Goal: Transaction & Acquisition: Purchase product/service

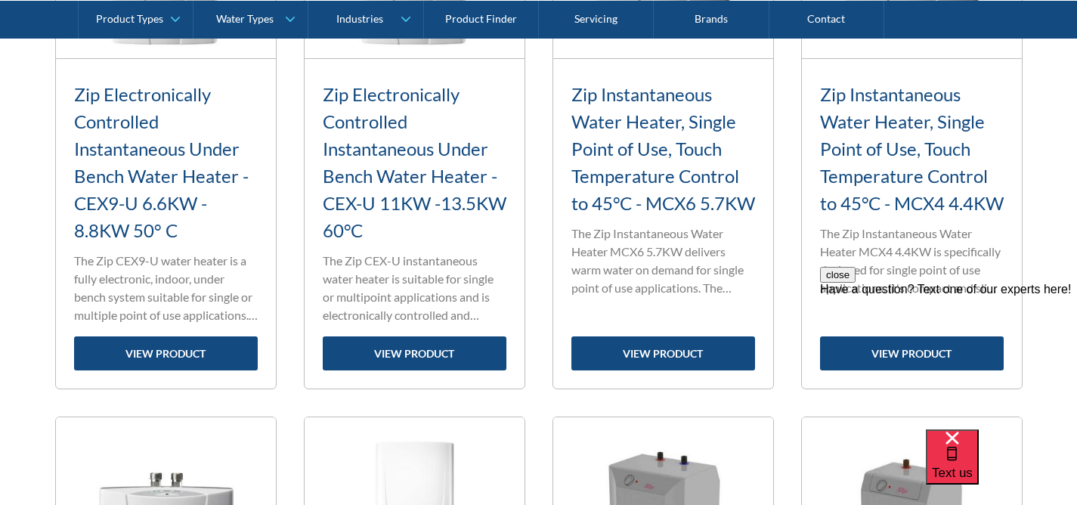
scroll to position [1820, 0]
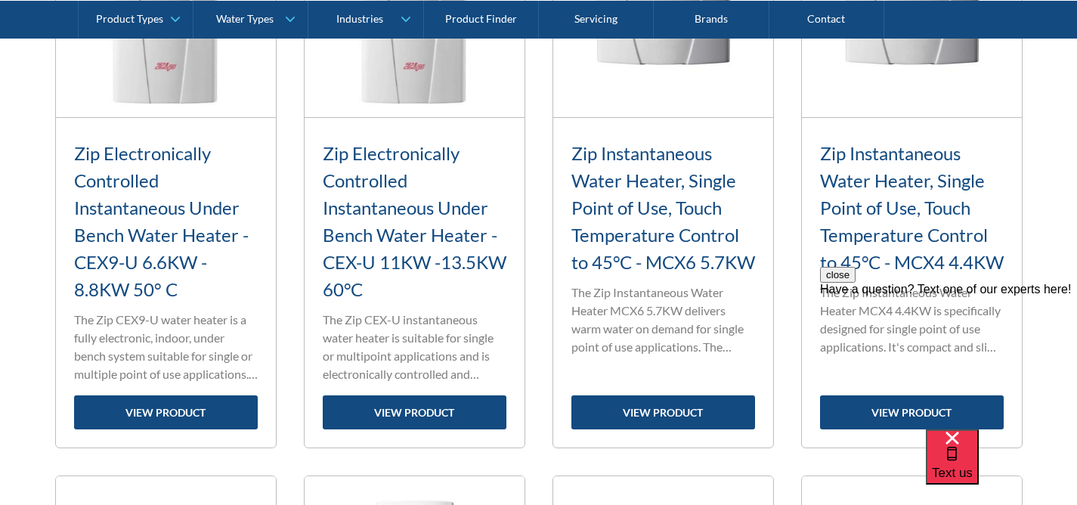
click at [345, 311] on p "The Zip CEX-U instantaneous water heater is suitable for single or multipoint a…" at bounding box center [415, 347] width 184 height 73
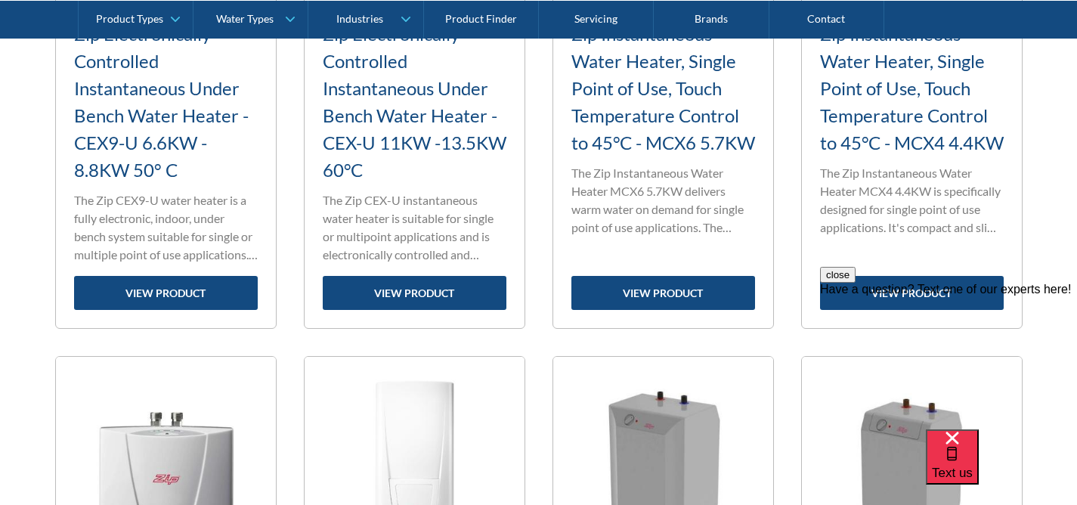
scroll to position [1938, 0]
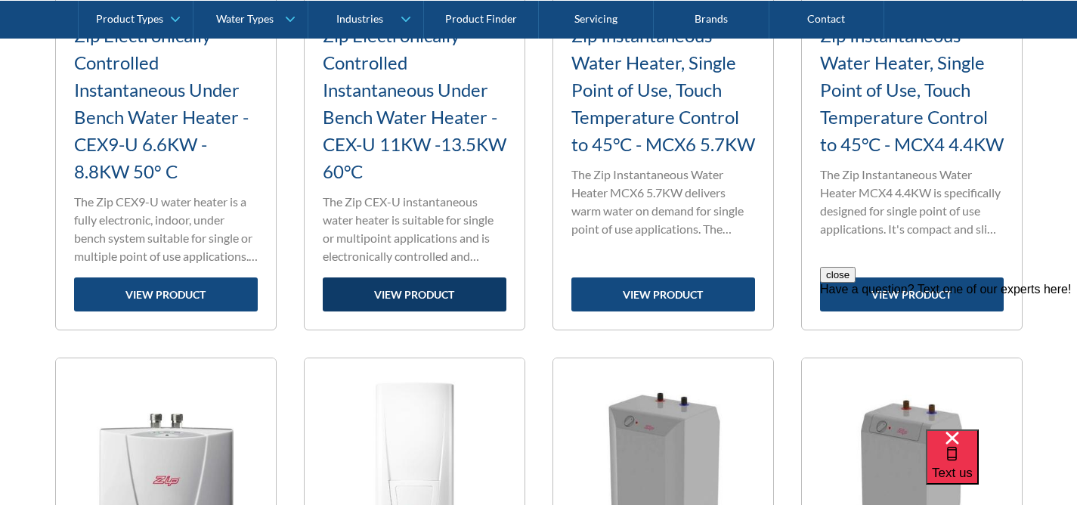
click at [394, 299] on link "view product" at bounding box center [415, 294] width 184 height 34
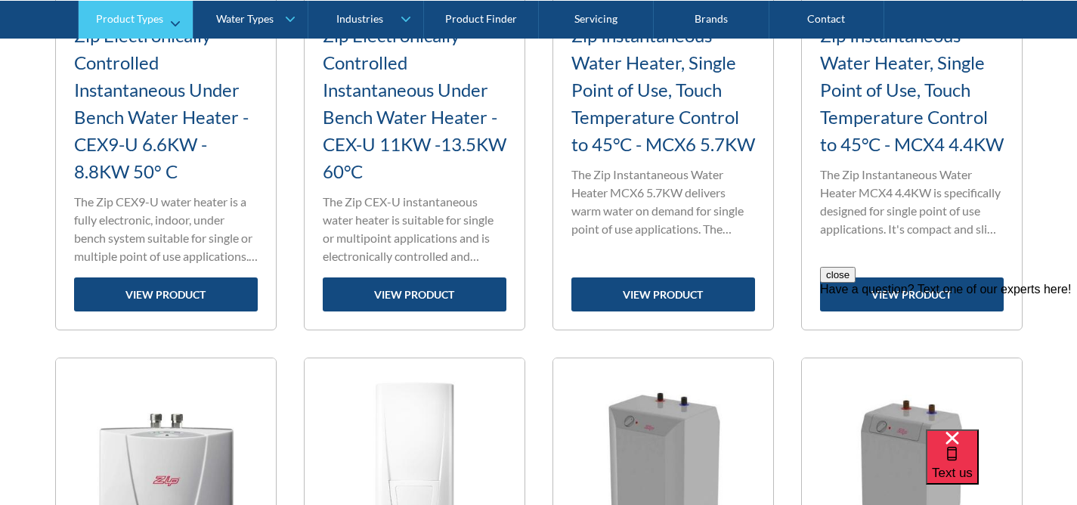
click at [79, 16] on link "Product Types" at bounding box center [136, 19] width 114 height 38
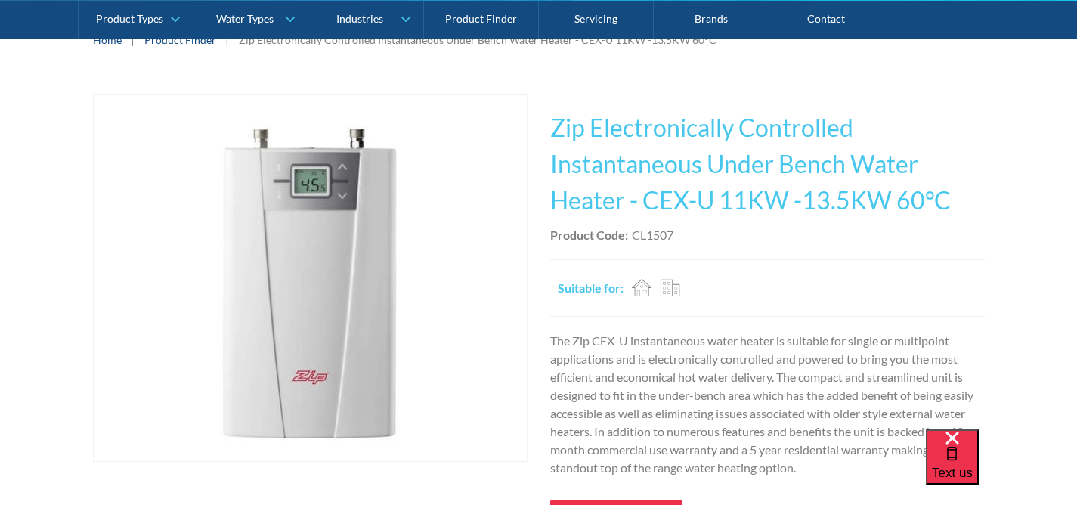
scroll to position [369, 0]
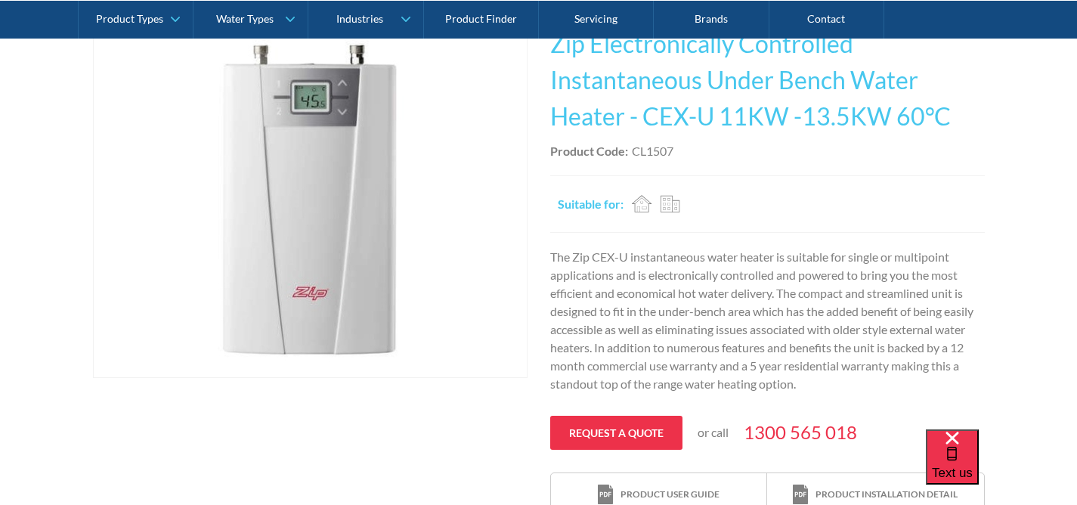
click at [394, 299] on img "open lightbox" at bounding box center [310, 194] width 367 height 366
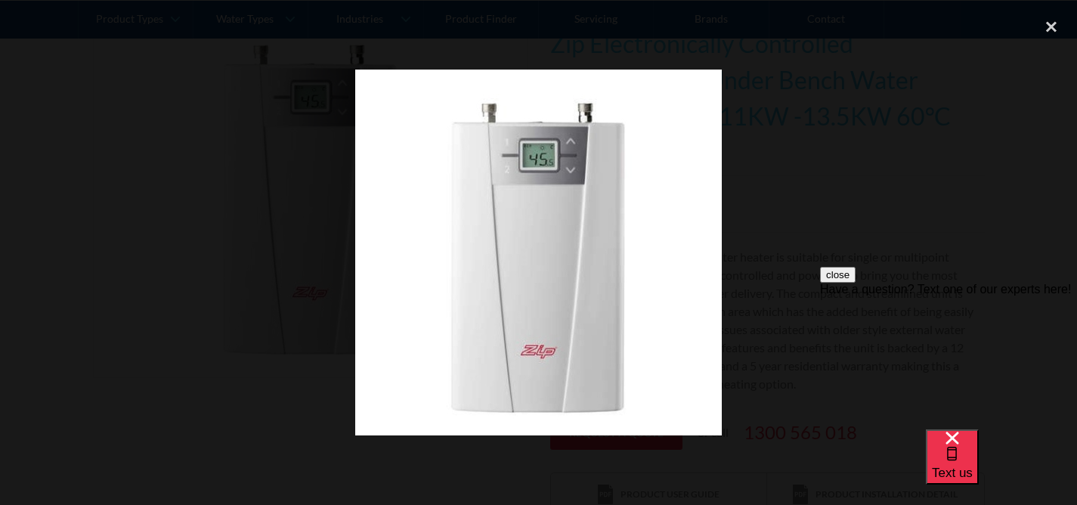
scroll to position [0, 0]
click at [837, 187] on div at bounding box center [538, 252] width 1077 height 484
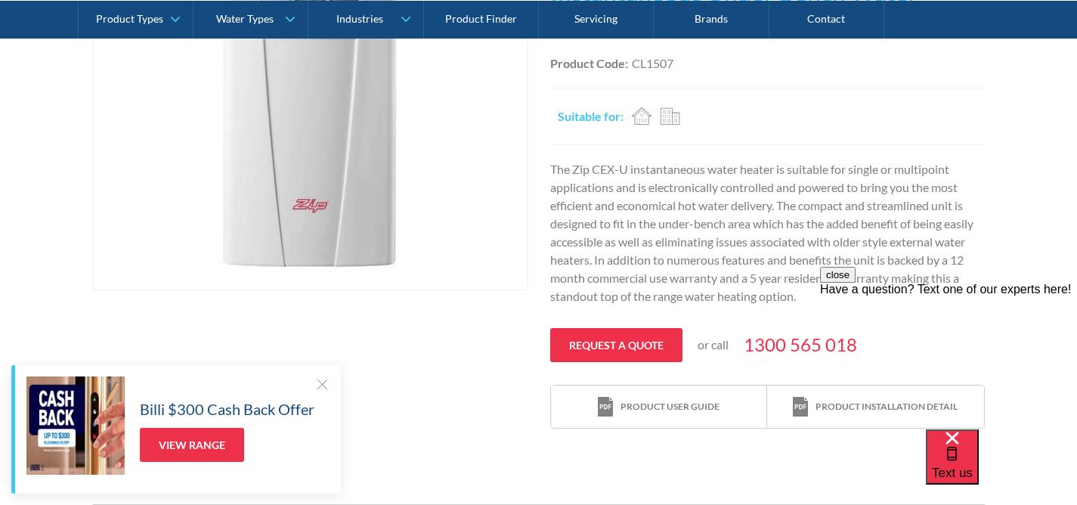
scroll to position [345, 0]
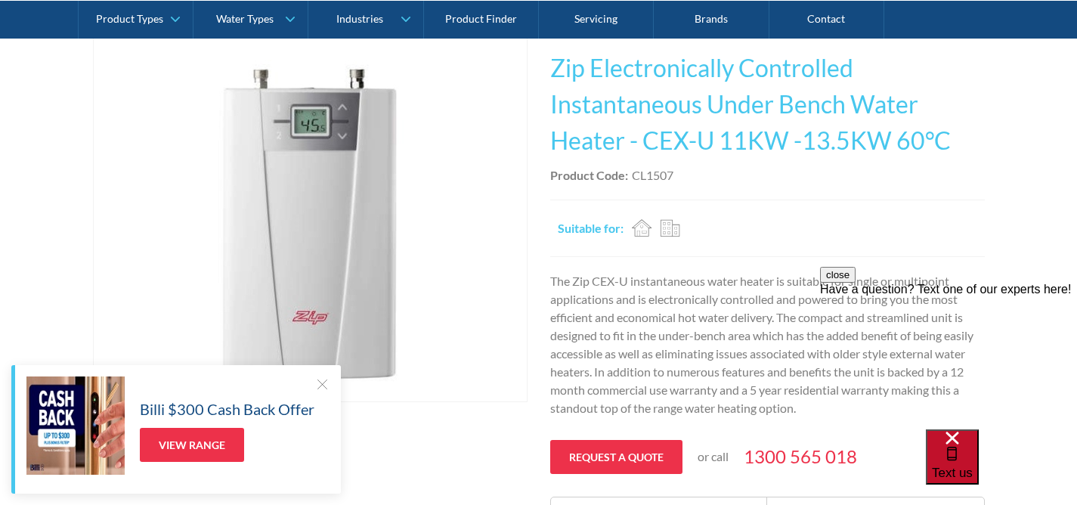
click at [973, 480] on div "Text us" at bounding box center [952, 457] width 41 height 51
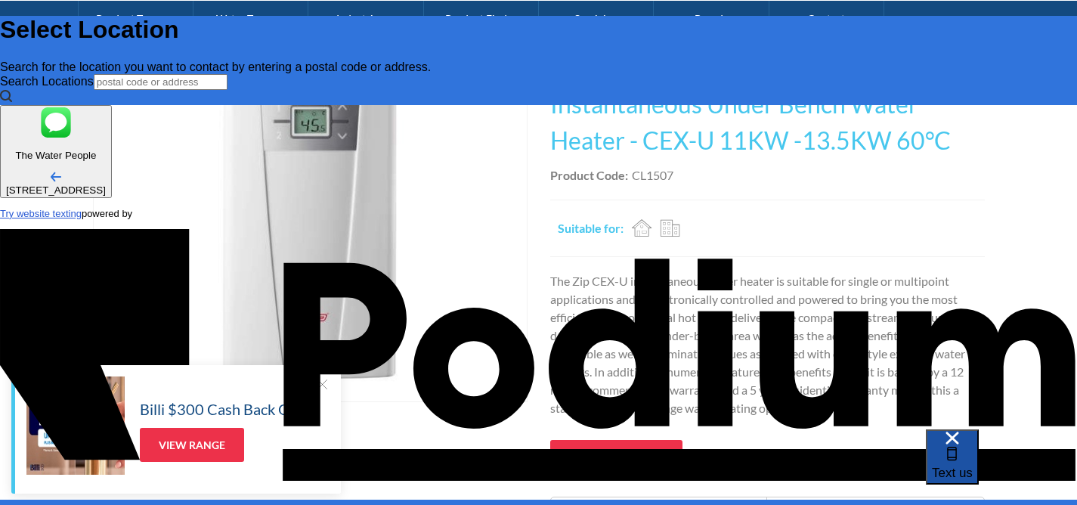
scroll to position [0, 0]
type input "Wendy Galichet"
type Phone "+61 439 994 781"
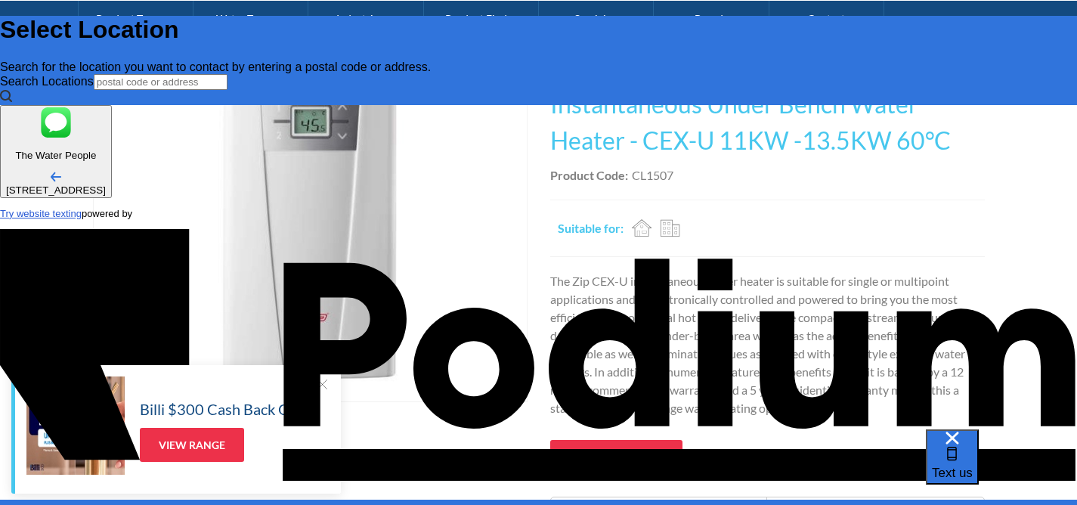
type textarea "I"
type textarea "x"
type textarea "I"
type textarea "x"
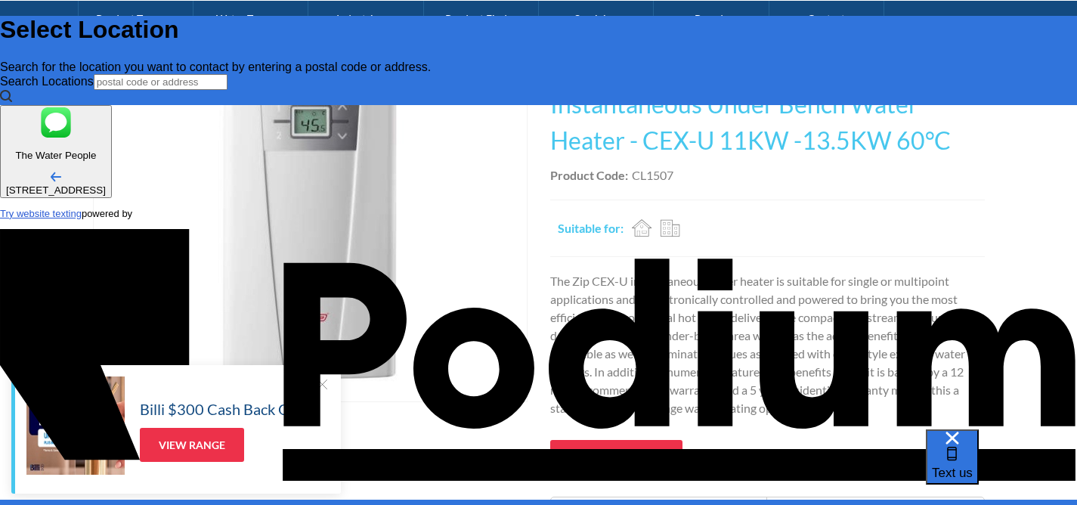
type textarea "I wou"
type textarea "x"
type textarea "I would"
type textarea "x"
type textarea "I would l"
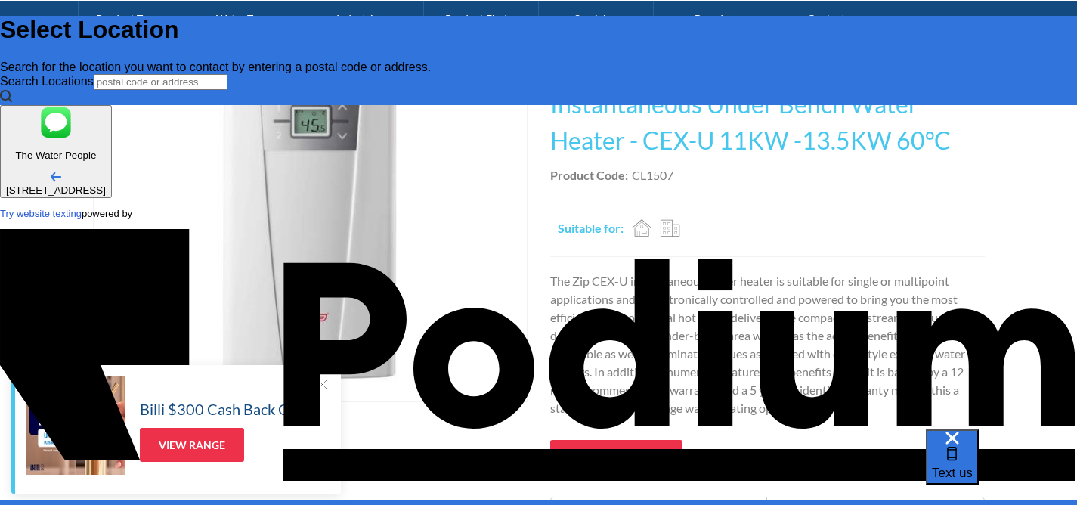
type textarea "x"
type textarea "I would lik"
type textarea "x"
type textarea "I would like a"
type textarea "x"
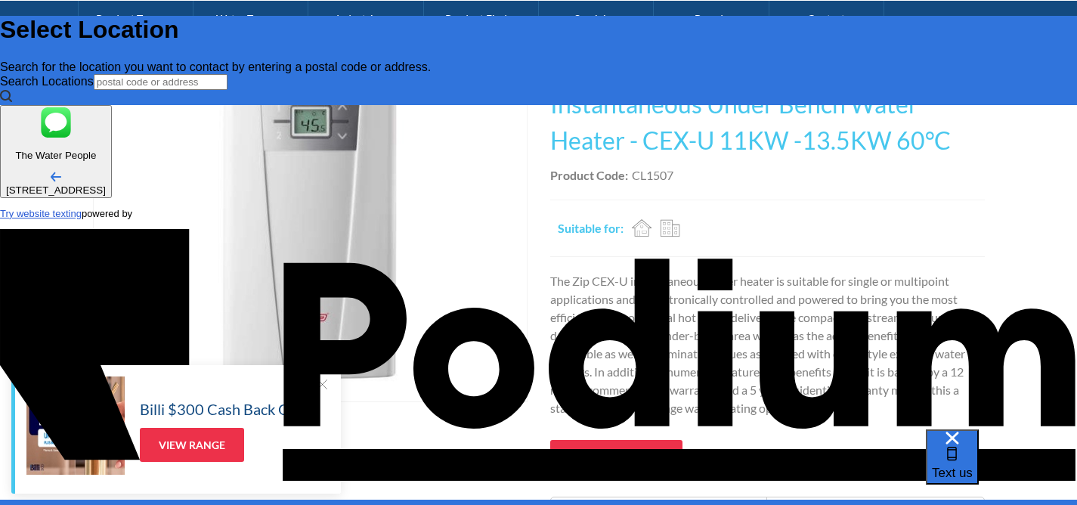
type textarea "I would like a q"
type textarea "x"
type textarea "I would like a quot"
type textarea "x"
type textarea "I would like a quote"
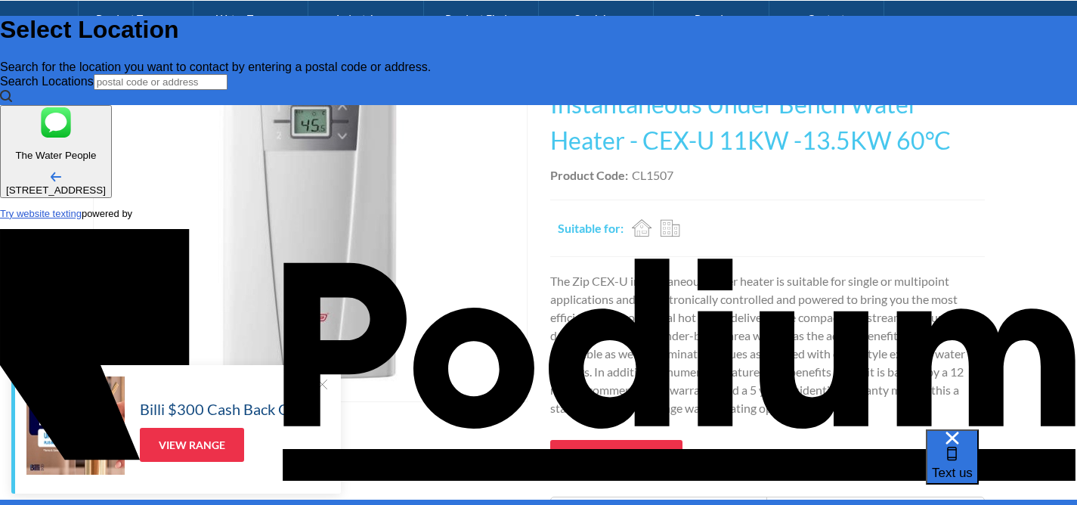
type textarea "x"
type textarea "I would like a quote to p"
type textarea "x"
type textarea "I would like a quote to pur"
type textarea "x"
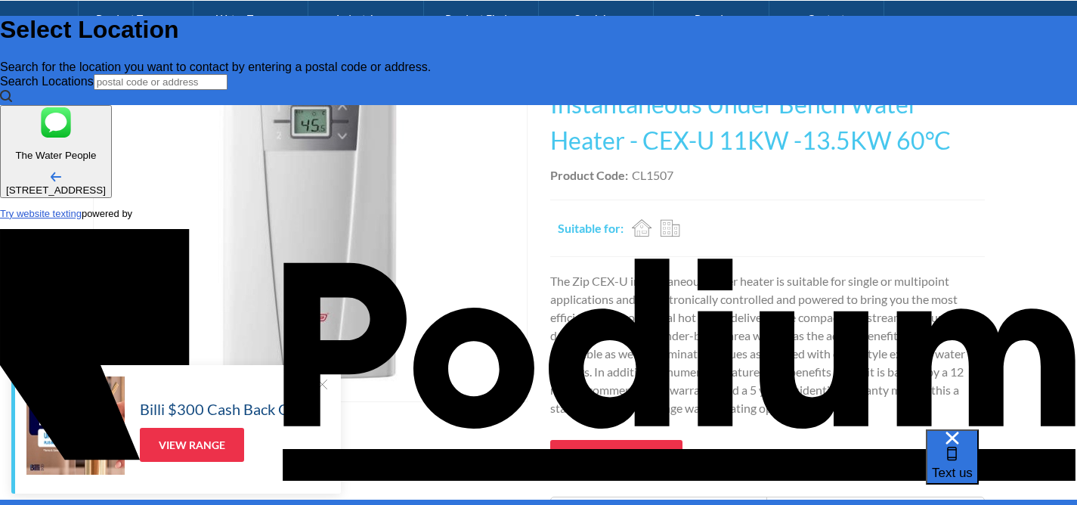
type textarea "I would like a quote to purcha"
type textarea "x"
type textarea "I would like a quote to purchas"
type textarea "x"
type textarea "I would like a quote to purcha"
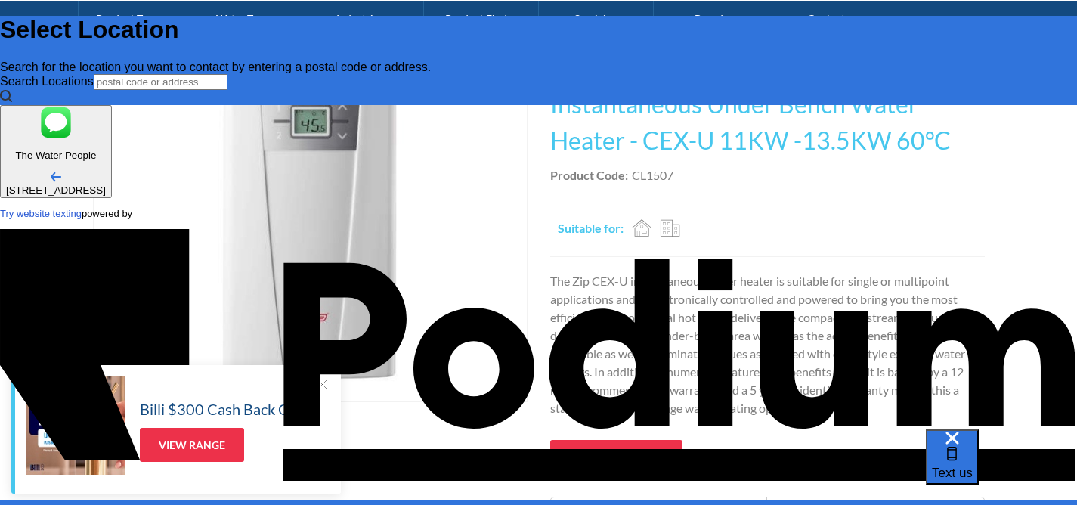
type textarea "x"
type textarea "I would like a quote to purc"
type textarea "x"
type textarea "I would like a quote to pur"
type textarea "x"
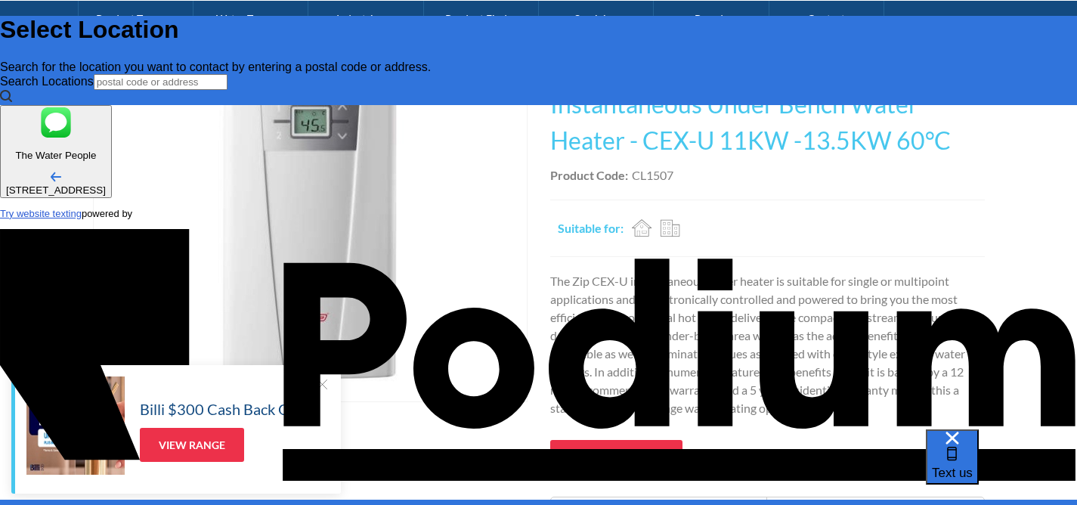
type textarea "I would like a quote to p"
type textarea "x"
type textarea "I would like a quote to"
type textarea "x"
type textarea "I would like a quote t"
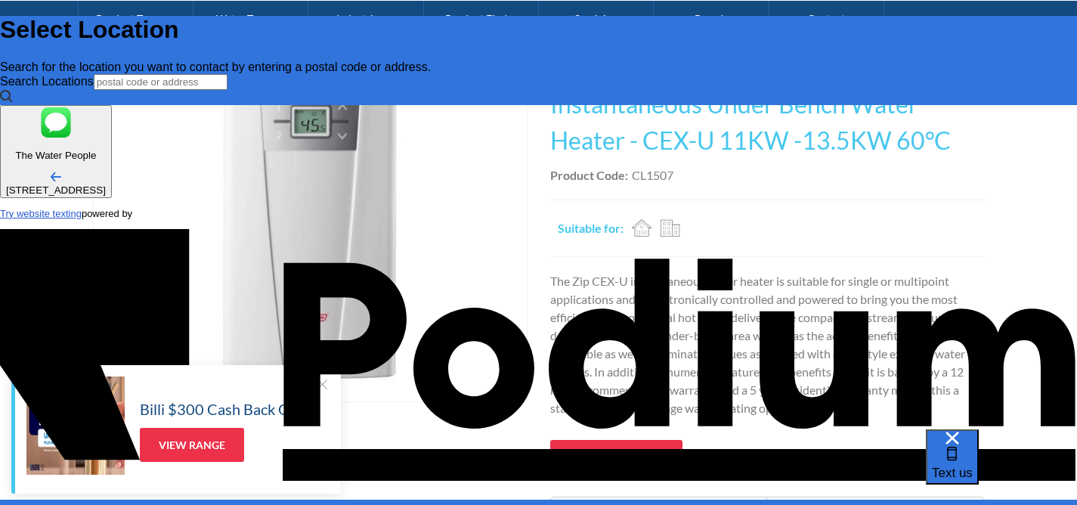
type textarea "x"
type textarea "I would like a quote"
type textarea "x"
type textarea "I would like a quote fo"
type textarea "x"
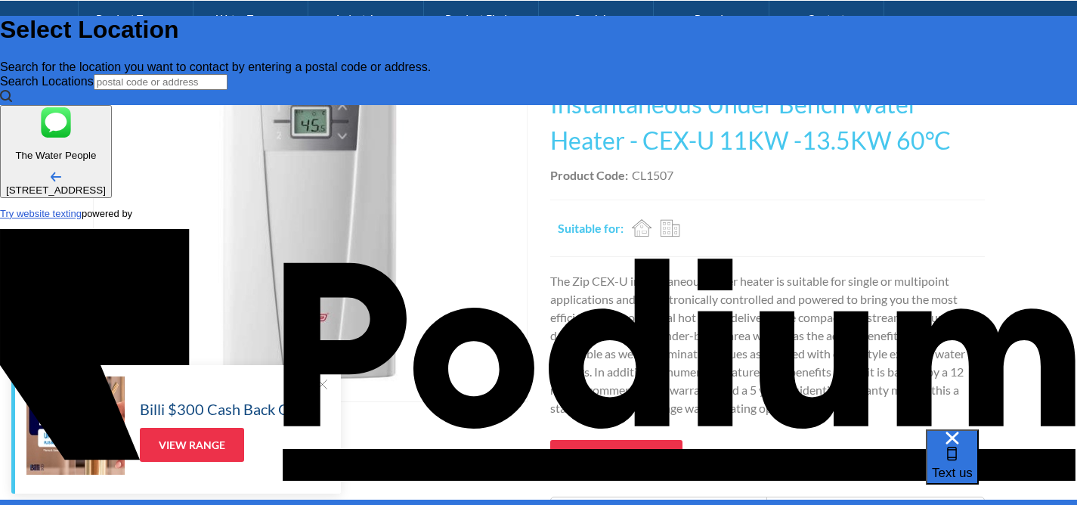
type textarea "I would like a quote for p"
type textarea "x"
type textarea "I would like a quote for purh"
type textarea "x"
type textarea "I would like a quote for purhas"
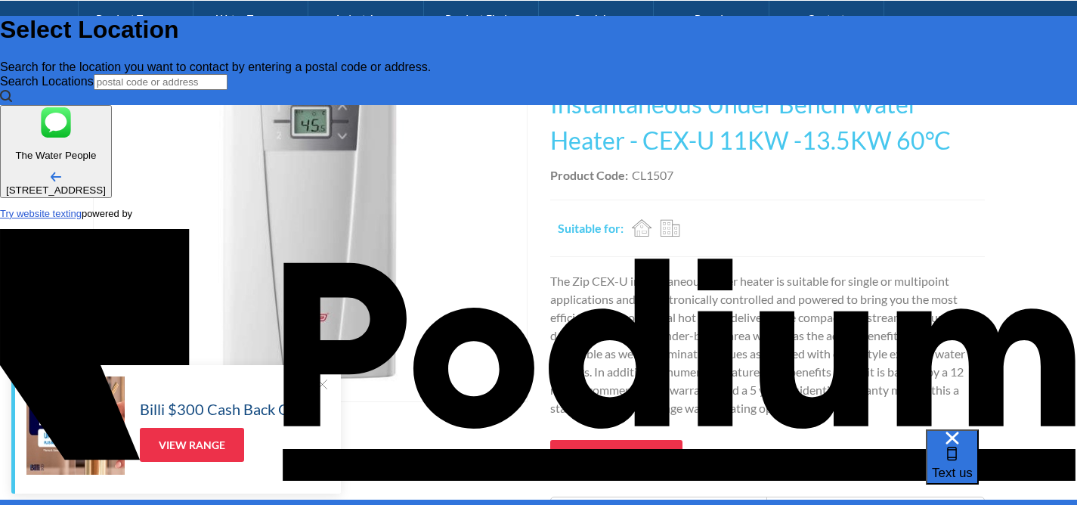
type textarea "x"
type textarea "I would like a quote for purha"
type textarea "x"
type textarea "I would like a quote for purh"
type textarea "x"
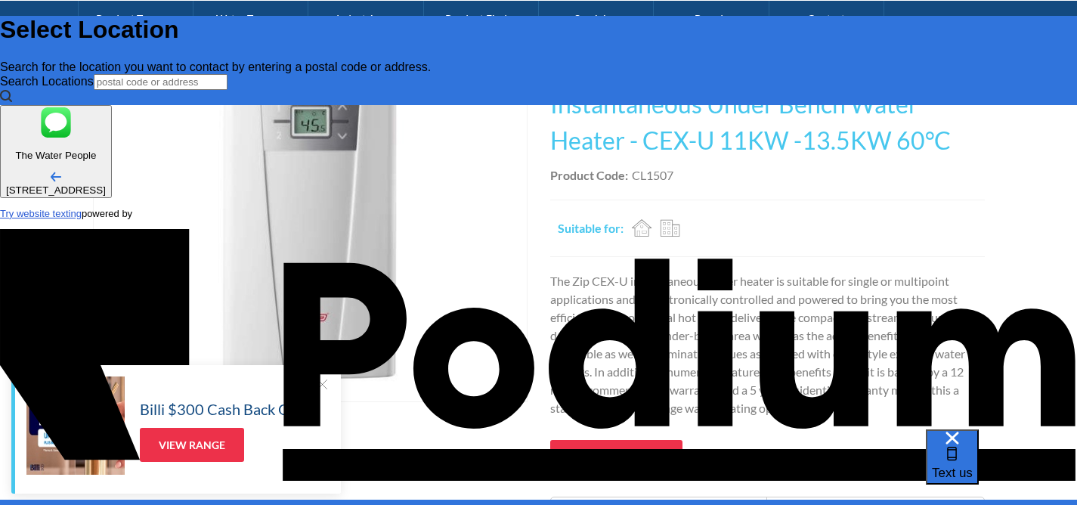
type textarea "I would like a quote for pur"
type textarea "x"
type textarea "I would like a quote for purha"
type textarea "I would like a quote for purhas"
type textarea "x"
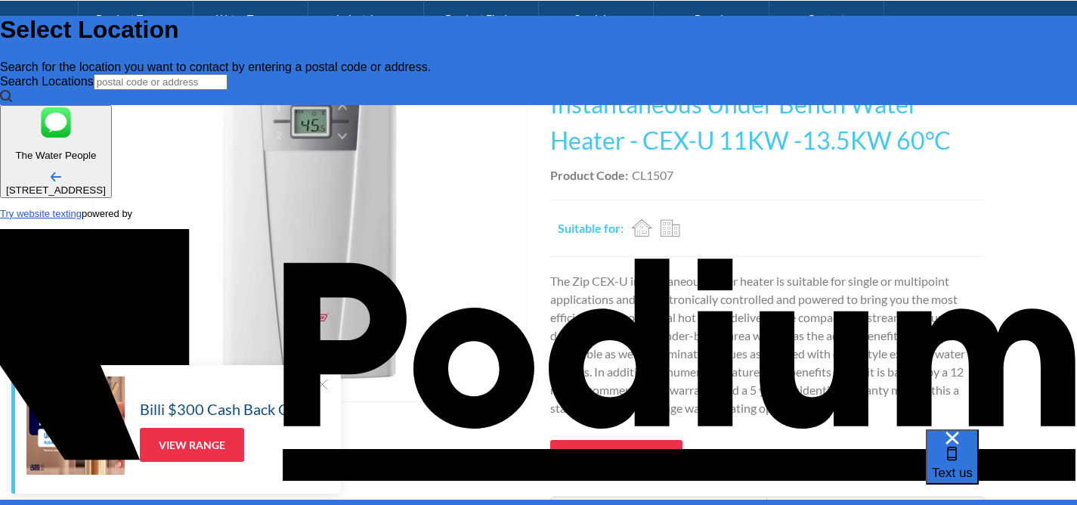
type textarea "x"
type textarea "I would like a quote for purhase an"
type textarea "x"
type textarea "I would like a quote for purhase and in"
type textarea "I would like a quote for purhase and inst"
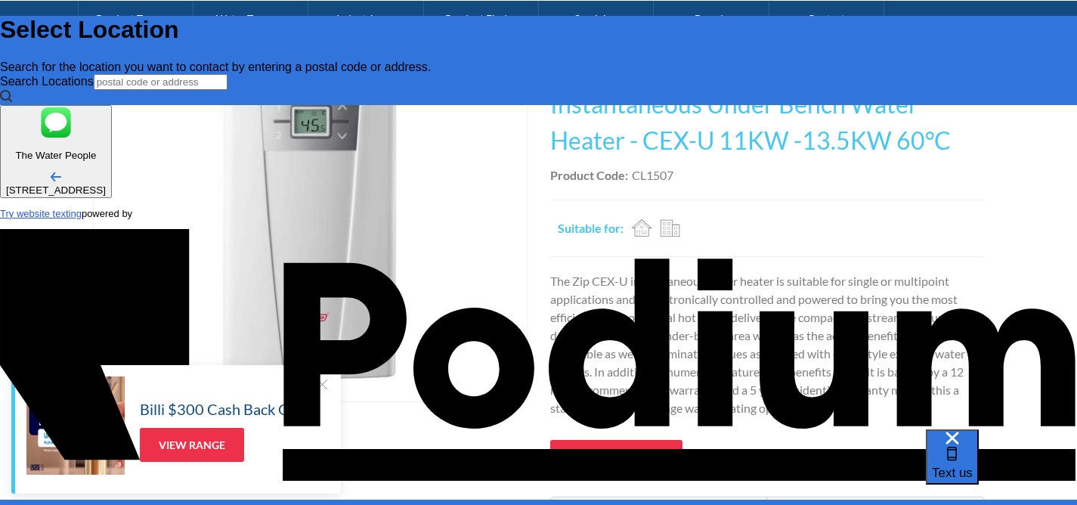
type textarea "x"
type textarea "I would like a quote for purhase and install"
type textarea "x"
type textarea "I would like a quote for purhase and installatio"
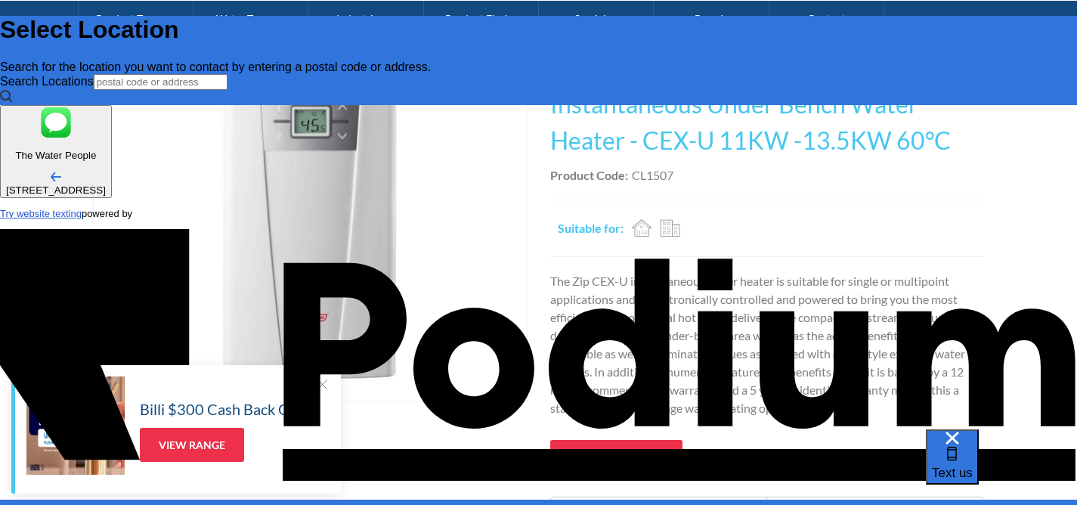
type textarea "x"
type textarea "I would like a quote for purhase and installation"
type textarea "x"
type textarea "I would like a quote for purhase and installation of"
type textarea "x"
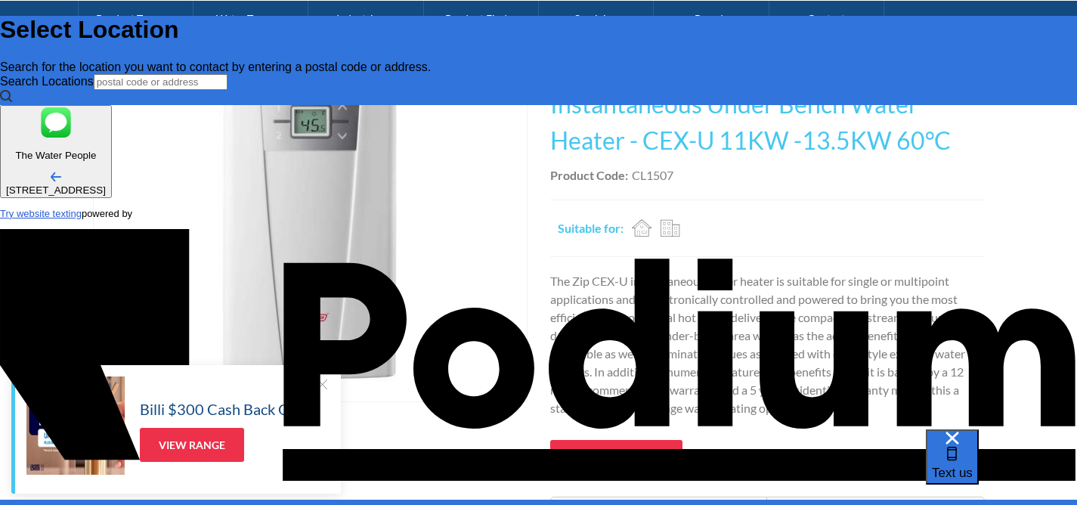
type textarea "I would like a quote for purhase and installation of a"
type textarea "I would like a quote for purhase and installation of"
type textarea "x"
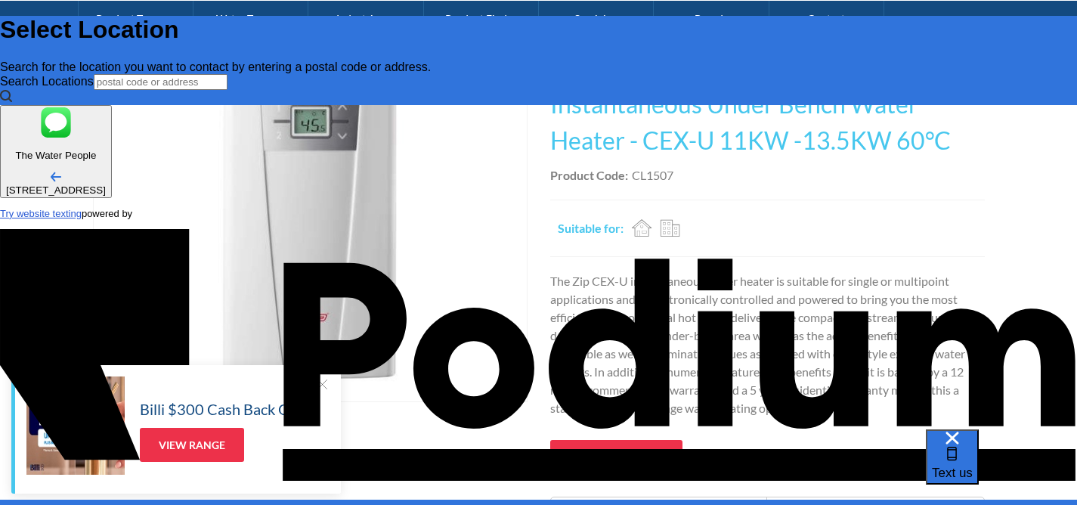
type textarea "x"
type textarea "I would like a quote for purchase and installation of"
type textarea "x"
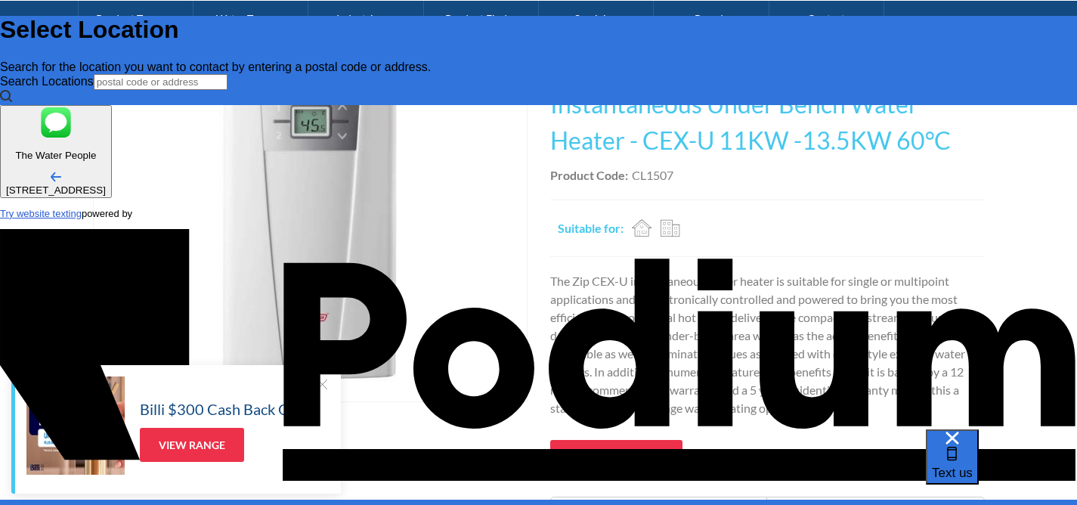
type textarea "I would like a quote for purchase and installation of s"
type textarea "x"
type textarea "I would like a quote for purchase and installation of smal"
type textarea "x"
type textarea "I would like a quote for purchase and installation of smalol"
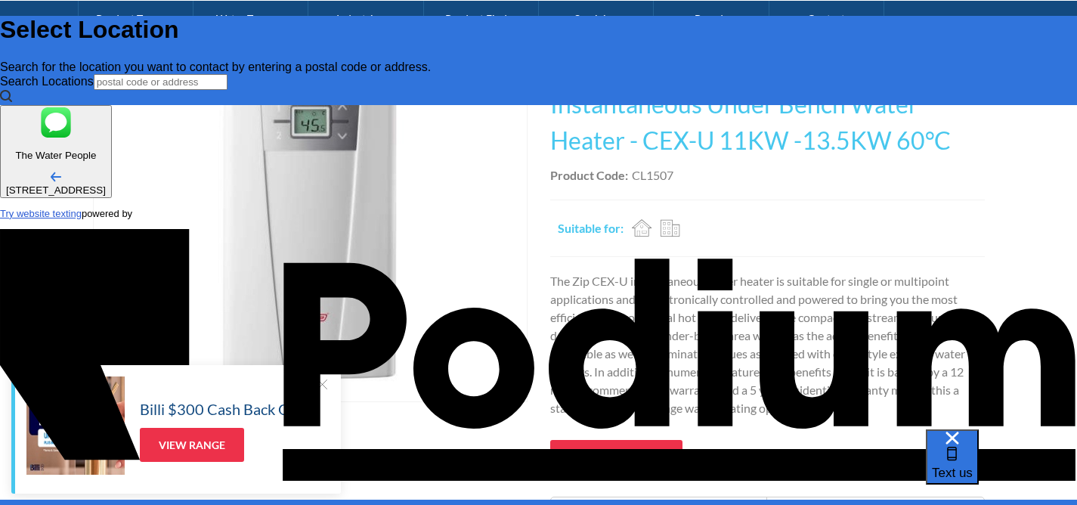
type textarea "I would like a quote for purchase and installation of smalol u"
type textarea "x"
type textarea "I would like a quote for purchase and installation of smalol un"
type textarea "x"
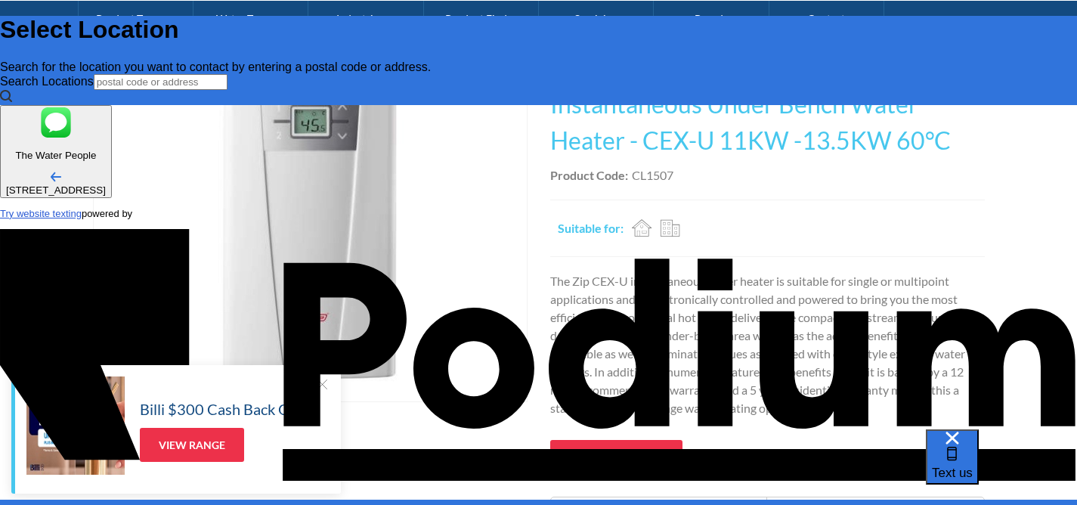
type textarea "I would like a quote for purchase and installation of smalol u"
type textarea "x"
type textarea "I would like a quote for purchase and installation of smalol"
type textarea "x"
type textarea "I would like a quote for purchase and installation of smalo"
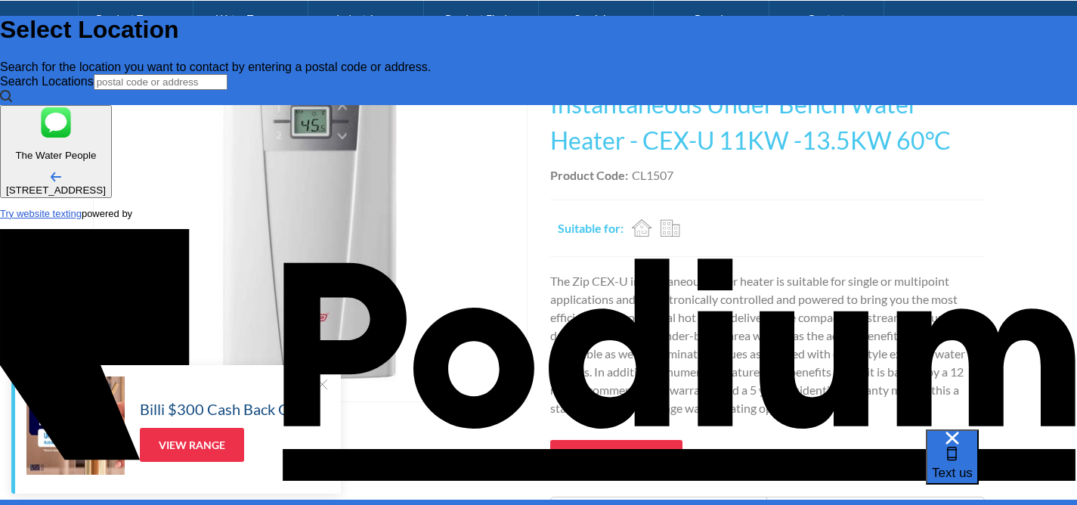
type textarea "I would like a quote for purchase and installation of smal"
type textarea "x"
type textarea "I would like a quote for purchase and installation of small"
type textarea "x"
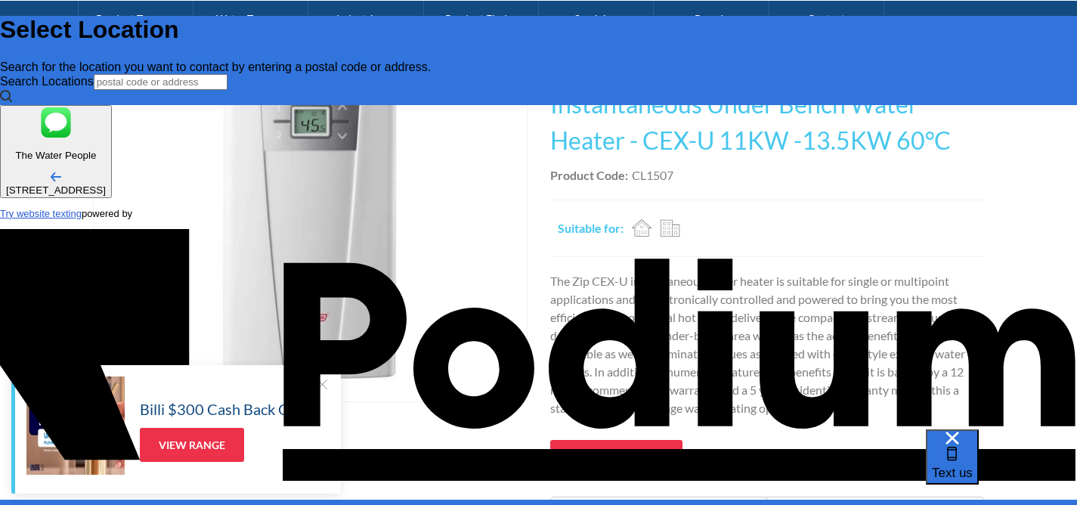
type textarea "I would like a quote for purchase and installation of small u"
type textarea "x"
type textarea "I would like a quote for purchase and installation of small und"
type textarea "x"
type textarea "I would like a quote for purchase and installation of small under"
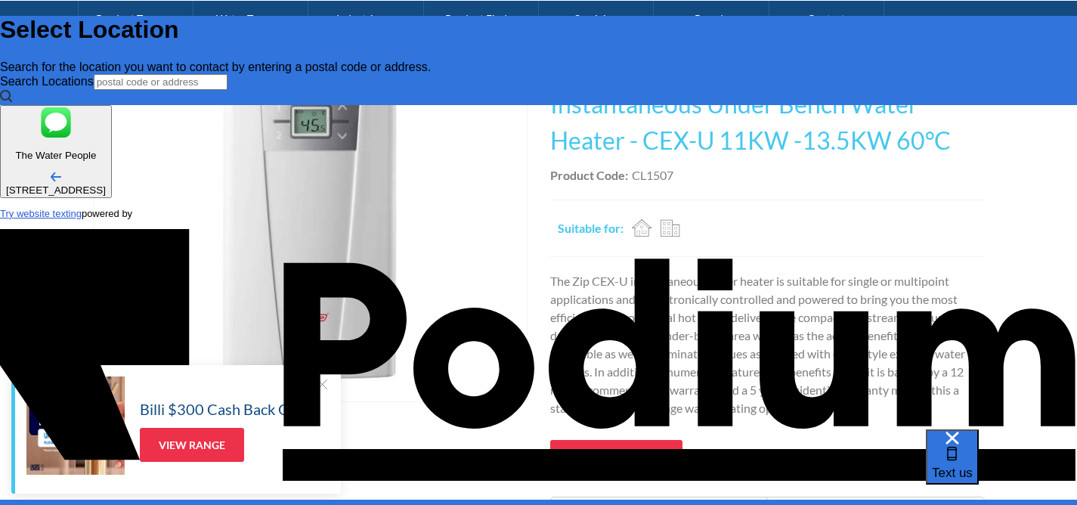
type textarea "I would like a quote for purchase and installation of small under"
type textarea "x"
type textarea "I would like a quote for purchase and installation of small under b"
type textarea "x"
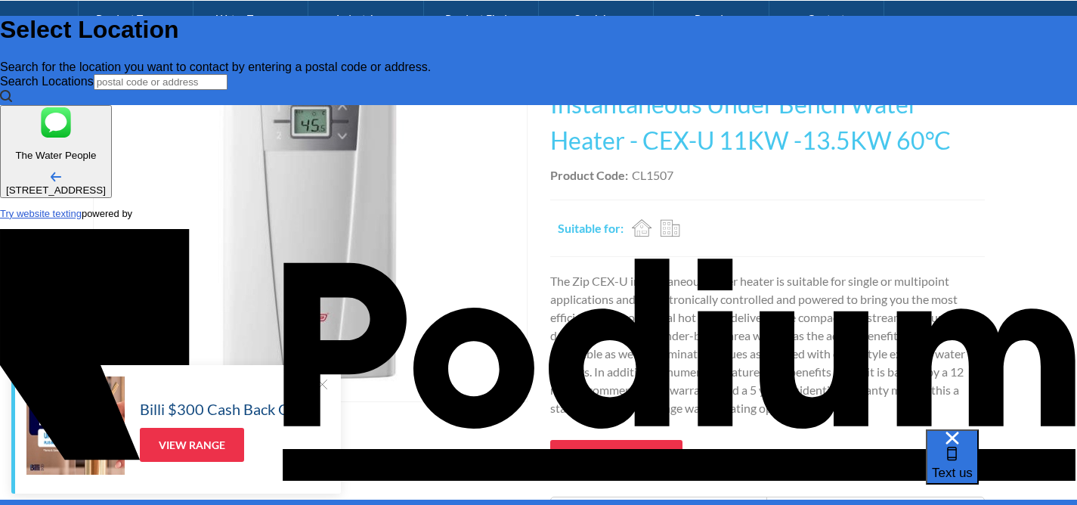
type textarea "I would like a quote for purchase and installation of small under ben"
type textarea "x"
type textarea "I would like a quote for purchase and installation of small under bench"
type textarea "x"
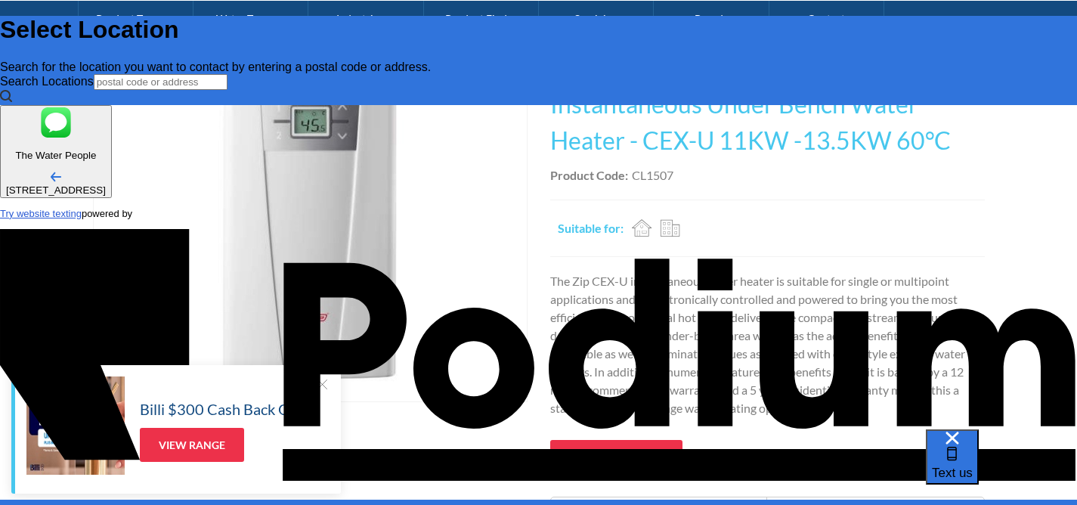
type textarea "I would like a quote for purchase and installation of small under bench"
type textarea "x"
type textarea "I would like a quote for purchase and installation of small under ben"
type textarea "x"
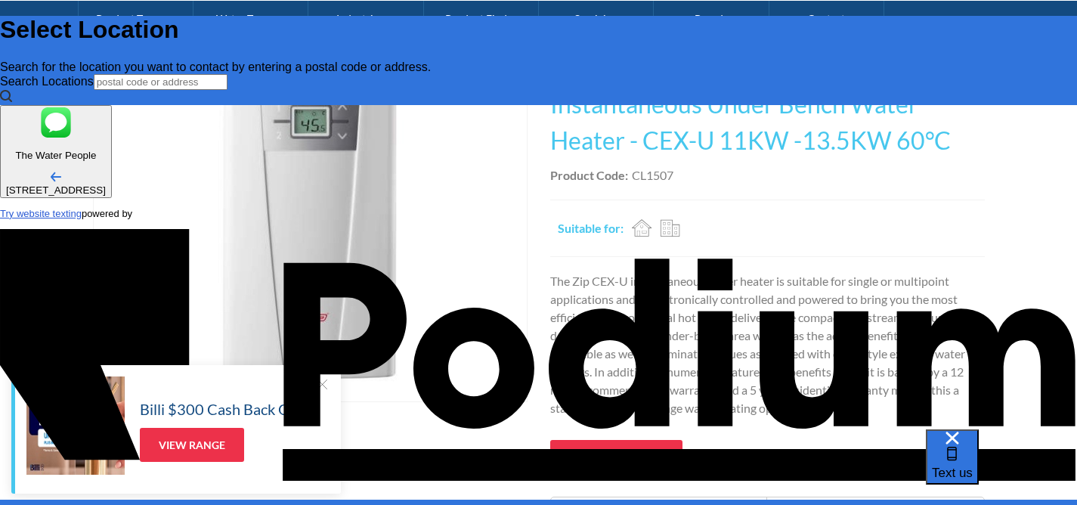
type textarea "I would like a quote for purchase and installation of small under be"
type textarea "x"
type textarea "I would like a quote for purchase and installation of small under ben"
type textarea "x"
type textarea "I would like a quote for purchase and installation of small under bench"
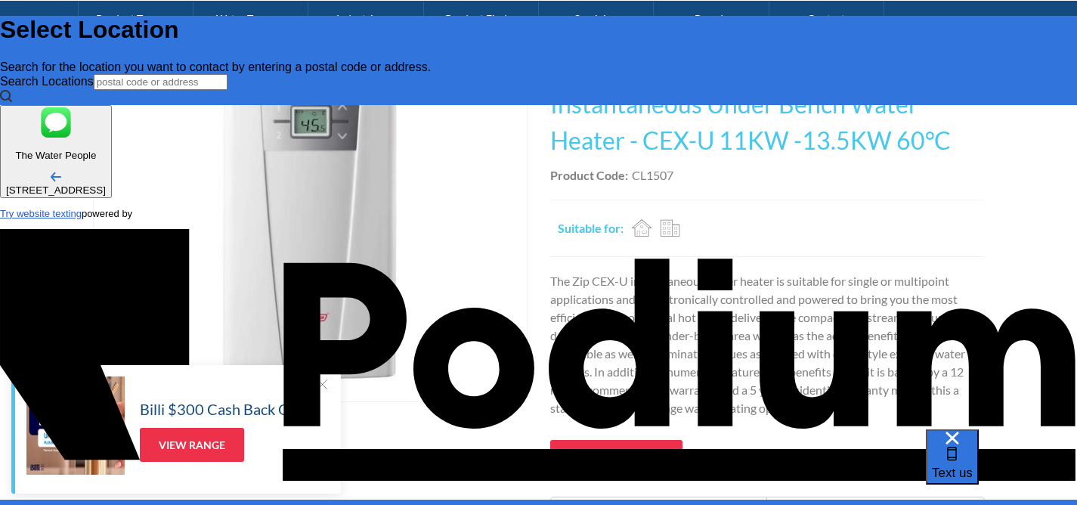
type textarea "x"
type textarea "I would like a quote for purchase and installation of small under bench k"
type textarea "x"
type textarea "I would like a quote for purchase and installation of small under bench kit"
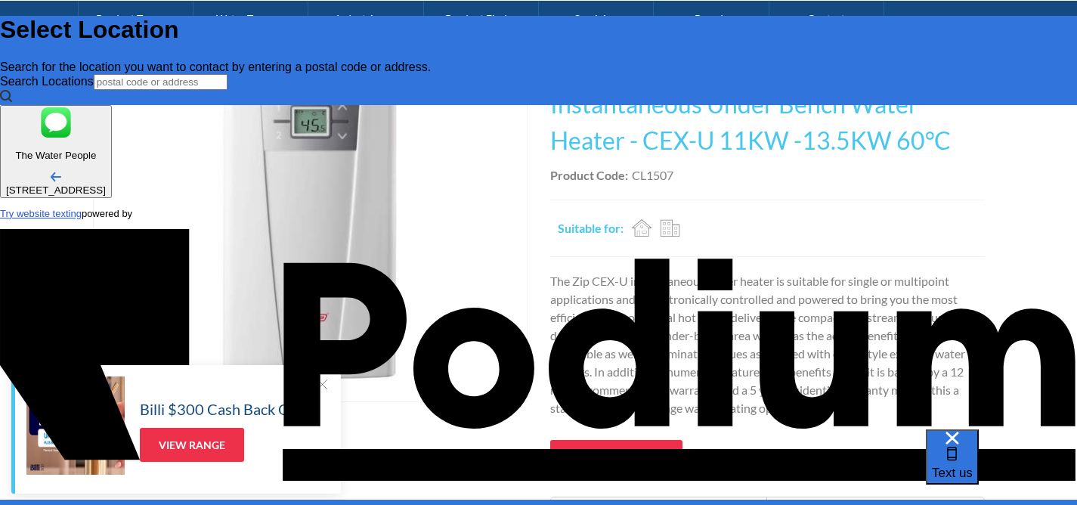
type textarea "I would like a quote for purchase and installation of small under bench kitc"
type textarea "x"
type textarea "I would like a quote for purchase and installation of small under bench kitchen"
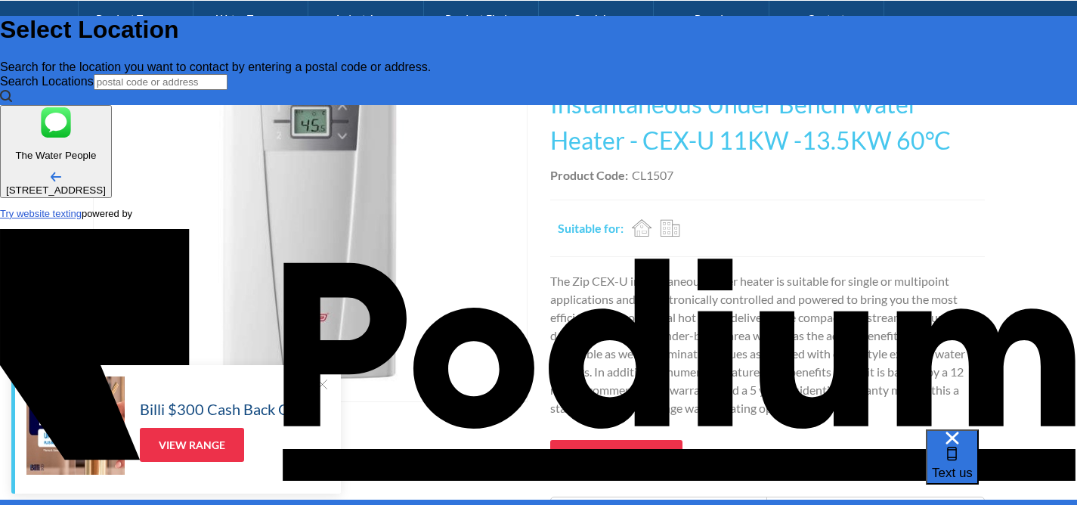
type textarea "I would like a quote for purchase and installation of small under bench kitchen"
type textarea "x"
type textarea "I would like a quote for purchase and installation of small under bench kitchen…"
type textarea "x"
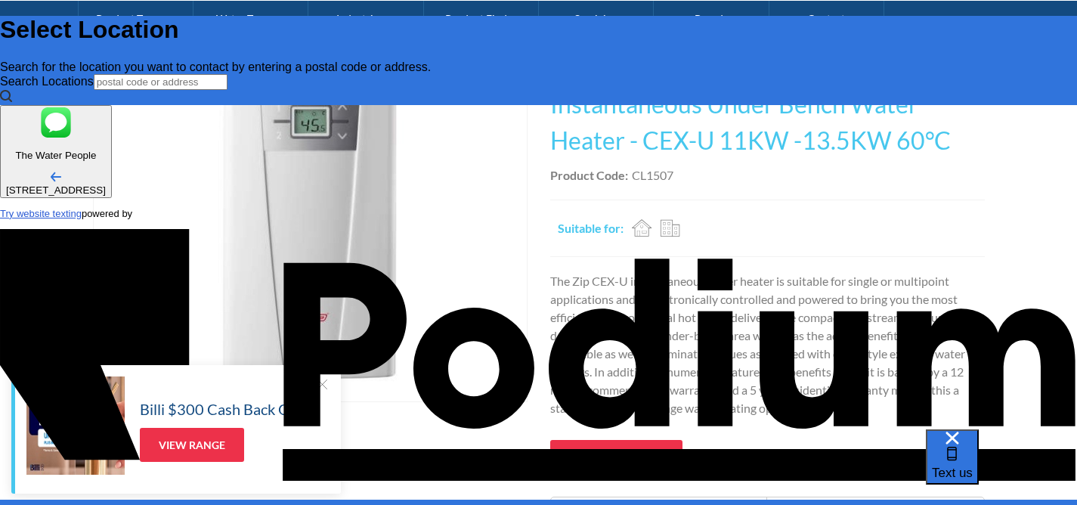
type textarea "I would like a quote for purchase and installation of small under bench kitchen"
type textarea "x"
type textarea "I would like a quote for purchase and installation of small under bench kitchen…"
type textarea "x"
type textarea "I would like a quote for purchase and installation of small under bench kitchen…"
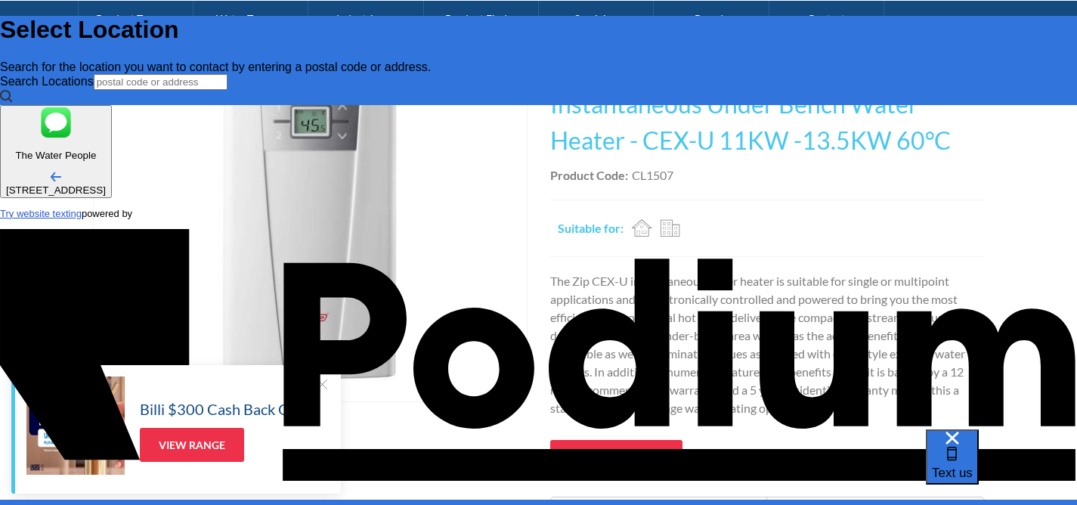
type textarea "x"
type textarea "I would like a quote for purchase and installation of small under bench kitchen…"
type textarea "x"
type textarea "I would like a quote for purchase and installation of small under bench kitchen…"
type textarea "x"
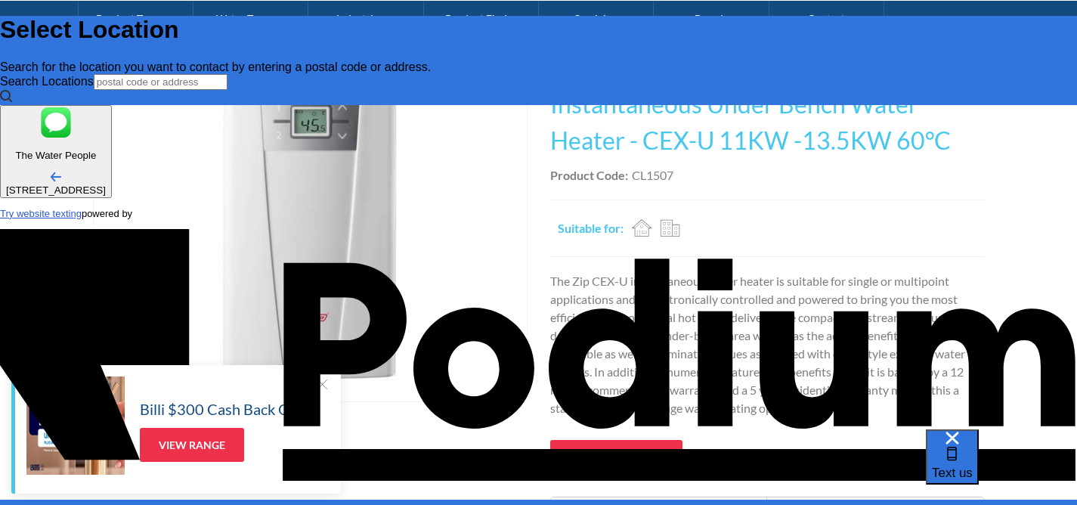
type textarea "I would like a quote for purchase and installation of small under bench kitchen…"
type textarea "x"
type textarea "I would like a quote for purchase and installation of small under bench kitchen…"
type textarea "x"
type textarea "I would like a quote for purchase and installation of small under bench kitchen…"
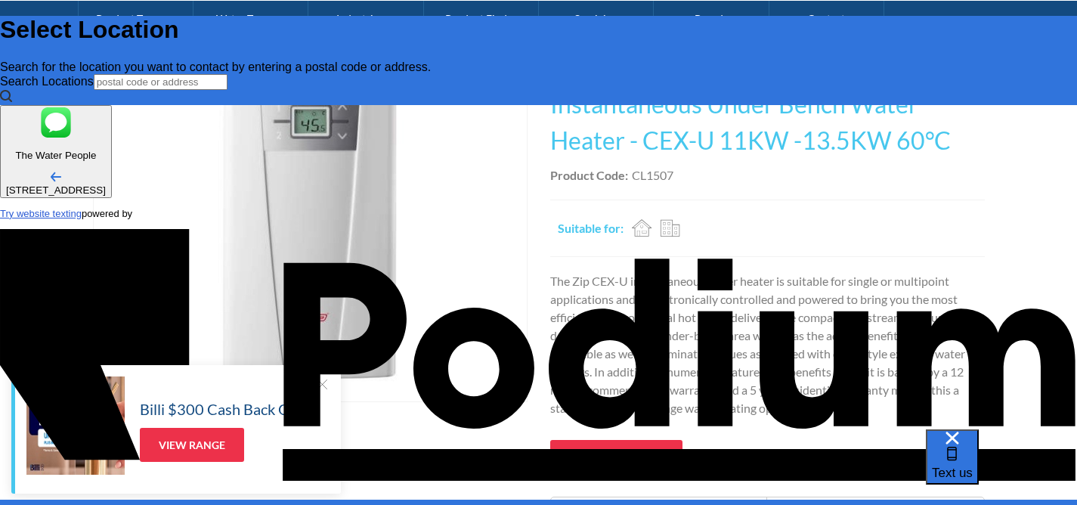
type textarea "x"
type textarea "I would like a quote for purchase and installation of small under bench kitchen…"
type textarea "x"
type textarea "I would like a quote for purchase and installation of small under bench kitchen…"
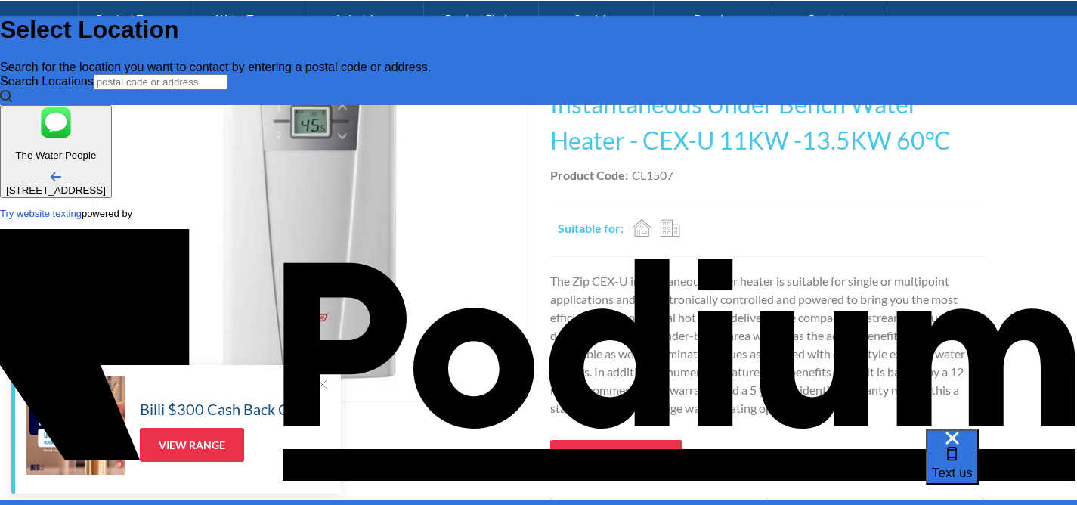
type textarea "x"
type textarea "I would like a quote for purchase and installation of small under bench kitchen…"
type textarea "x"
type textarea "I would like a quote for purchase and installation of small under bench kitchen…"
type textarea "x"
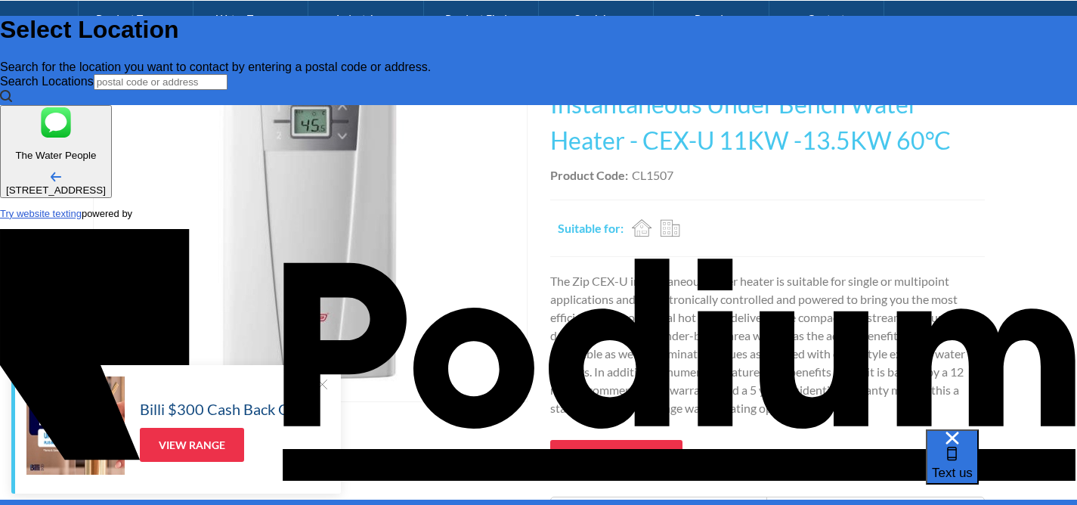
type textarea "I would like a quote for purchase and installation of small under bench kitchen…"
type textarea "x"
type textarea "I would like a quote for purchase and installation of small under bench kitchen…"
type textarea "x"
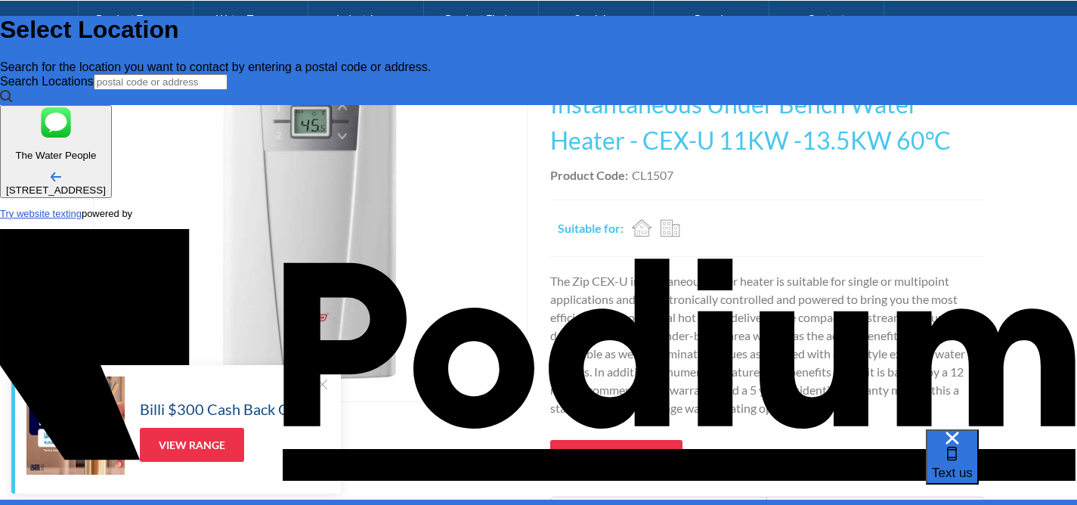
type textarea "I would like a quote for purchase and installation of small under bench kitchen…"
type textarea "x"
type textarea "I would like a quote for purchase and installation of small under bench kitchen…"
type textarea "x"
type textarea "I would like a quote for purchase and installation of small under bench kitchen…"
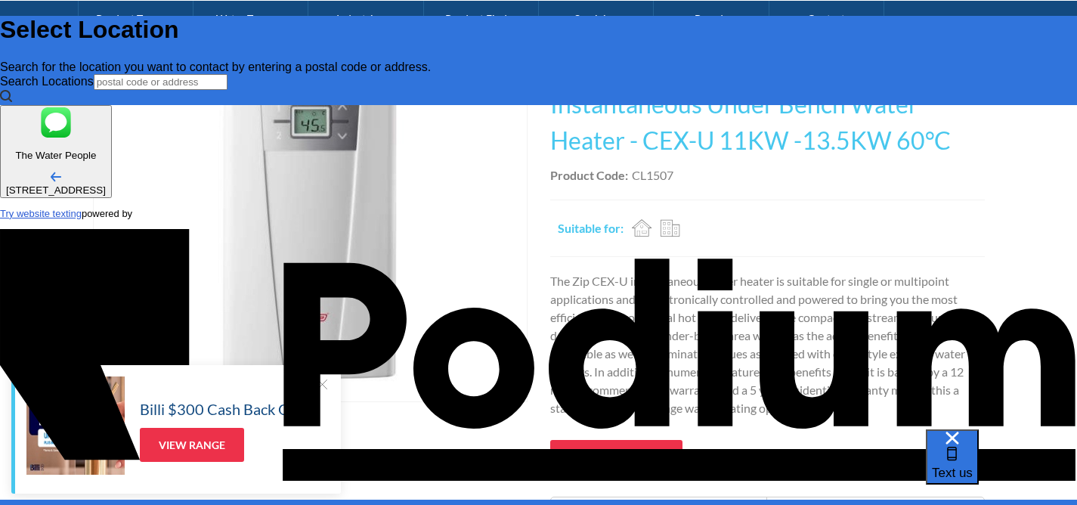
type textarea "x"
type textarea "I would like a quote for purchase and installation of small under bench kitchen…"
type textarea "x"
type textarea "I would like a quote for purchase and installation of small under bench kitchen…"
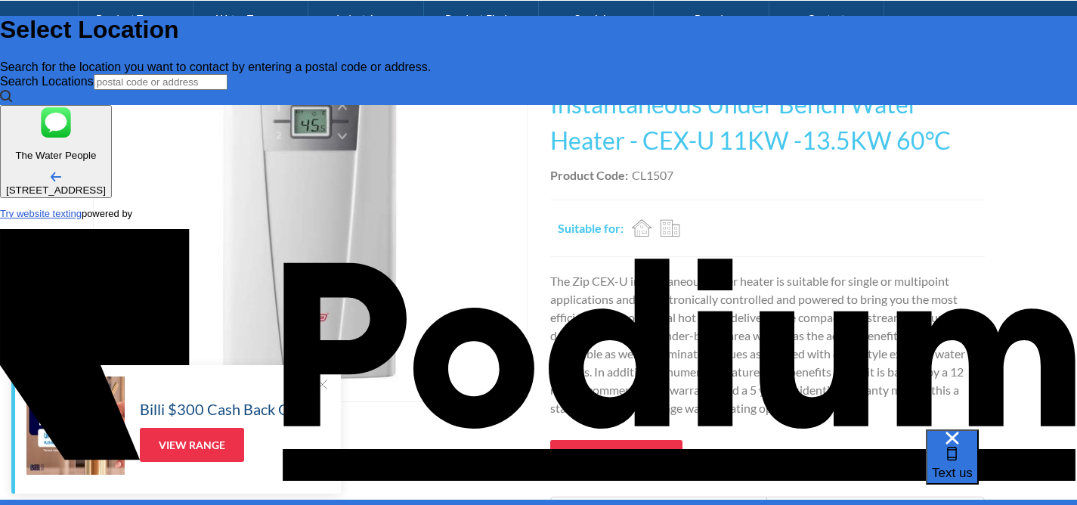
type textarea "x"
type textarea "I would like a quote for purchase and installation of small under bench kitchen…"
type textarea "x"
type textarea "I would like a quote for purchase and installation of small under bench kitchen…"
type textarea "x"
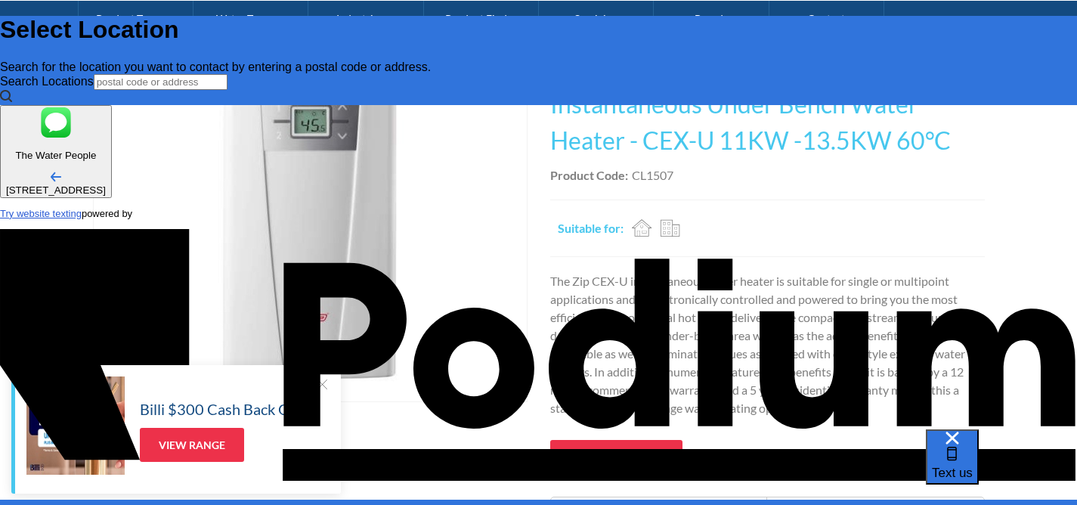
type textarea "I would like a quote for purchase and installation of small under bench kitchen…"
type textarea "x"
type textarea "I would like a quote for purchase and installation of small under bench kitchen…"
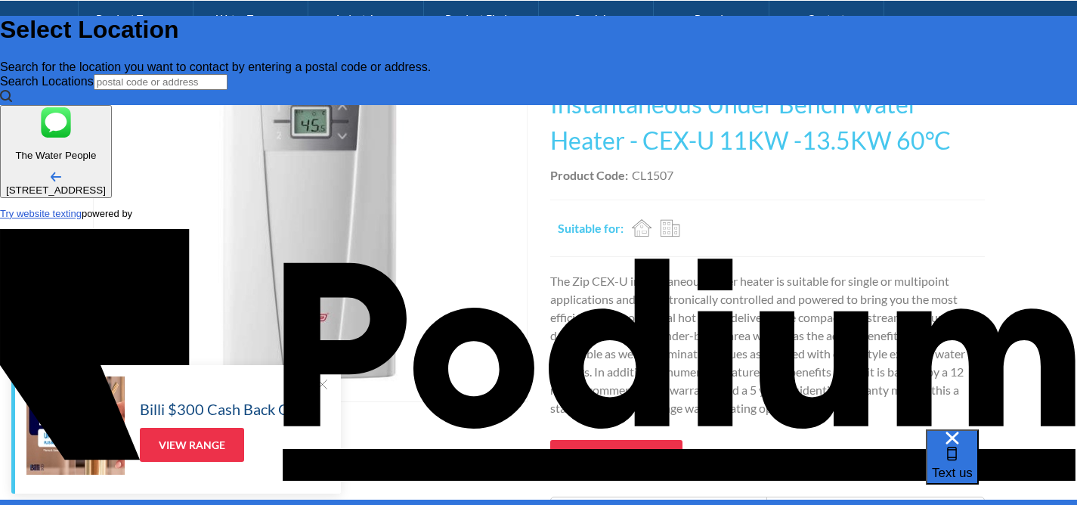
type textarea "x"
type textarea "I would like a quote for purchase and installation of small under bench kitchen…"
type textarea "x"
type textarea "I would like a quote for purchase and installation of small under bench kitchen…"
type textarea "x"
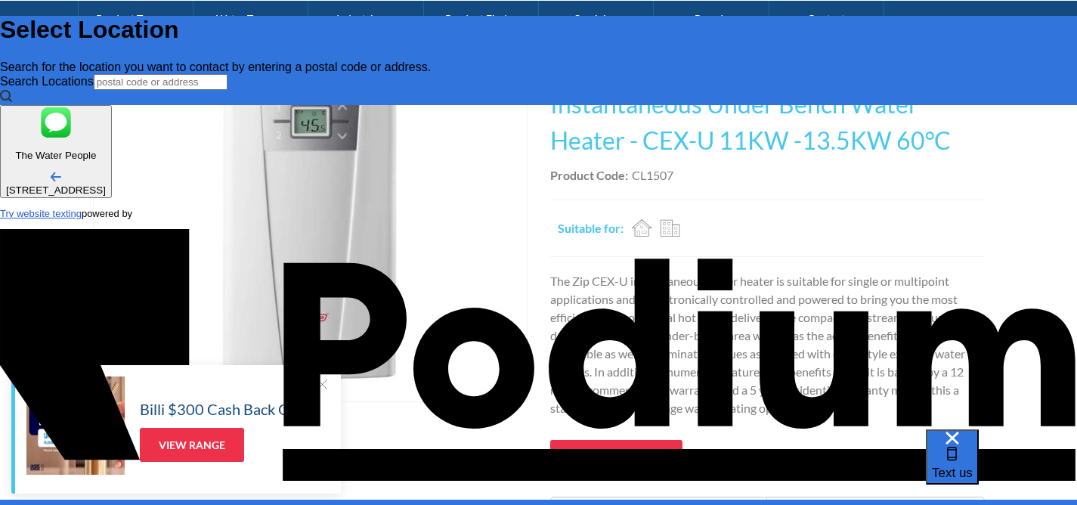
type textarea "I would like a quote for purchase and installation of small under bench kitchen…"
type textarea "x"
type textarea "I would like a quote for purchase and installation of small under bench kitchen…"
type textarea "x"
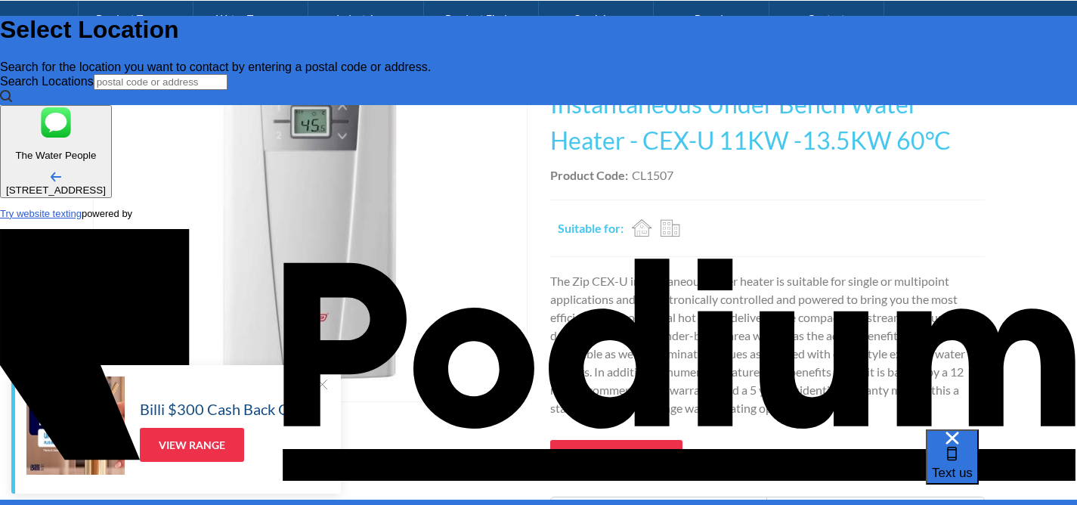
type textarea "I would like a quote for purchase and installation of small under bench kitchen…"
type textarea "x"
type textarea "I would like a quote for purchase and installation of small under bench kitchen…"
type textarea "x"
type textarea "I would like a quote for purchase and installation of small under bench kitchen…"
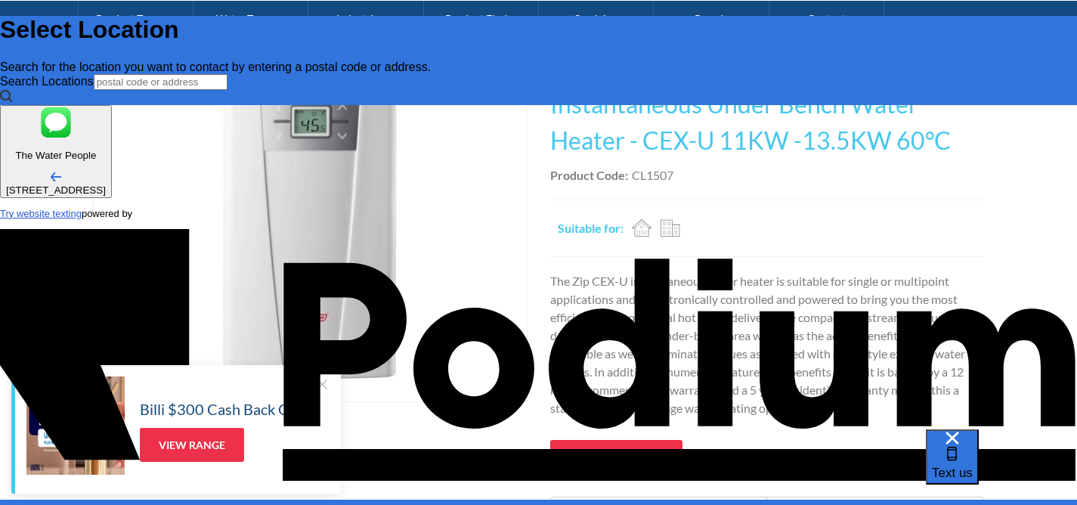
type textarea "x"
type textarea "I would like a quote for purchase and installation of small under bench kitchen…"
type textarea "x"
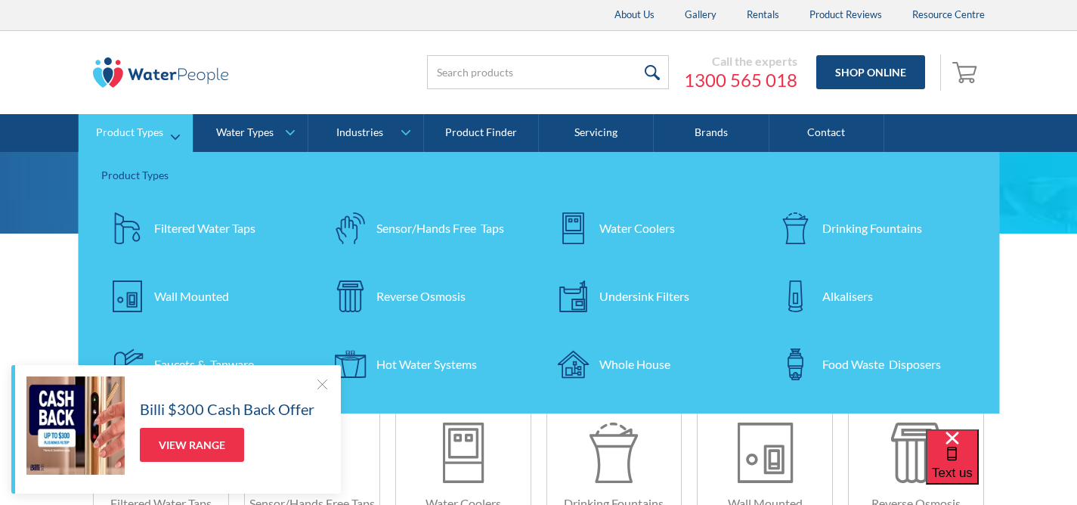
click at [447, 361] on div "Hot Water Systems" at bounding box center [426, 364] width 101 height 18
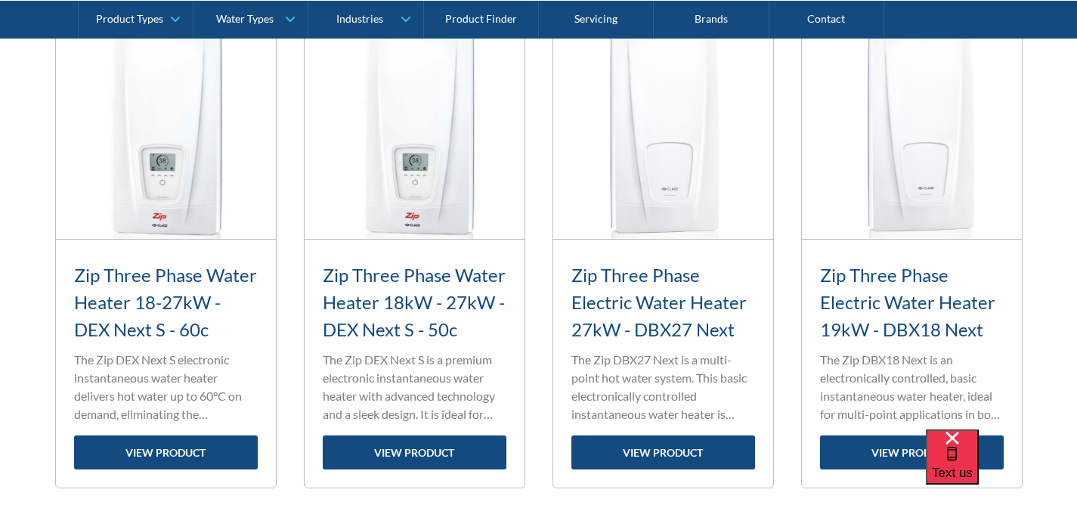
scroll to position [679, 0]
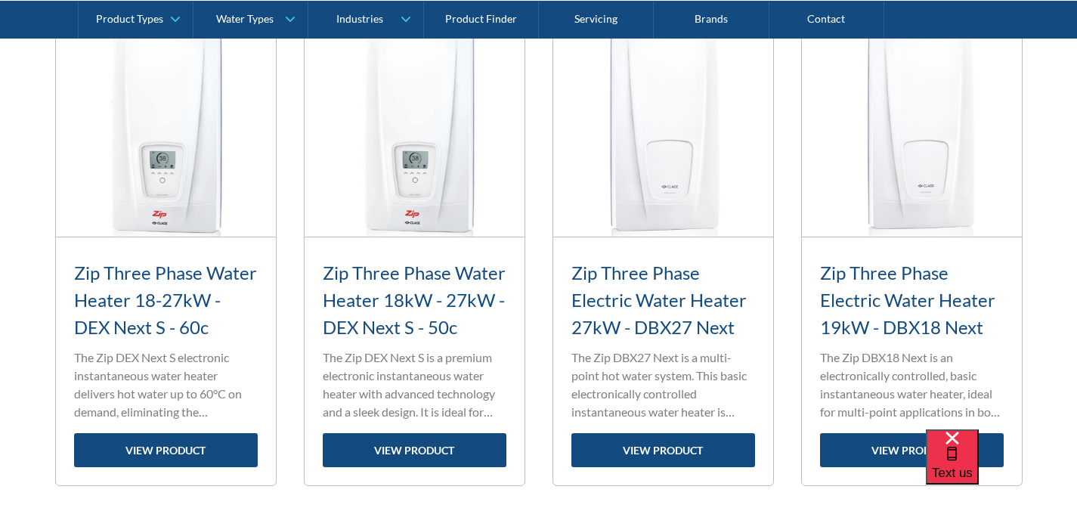
click at [447, 364] on p "The Zip DEX Next S is a premium electronic instantaneous water heater with adva…" at bounding box center [415, 384] width 184 height 73
